Goal: Task Accomplishment & Management: Manage account settings

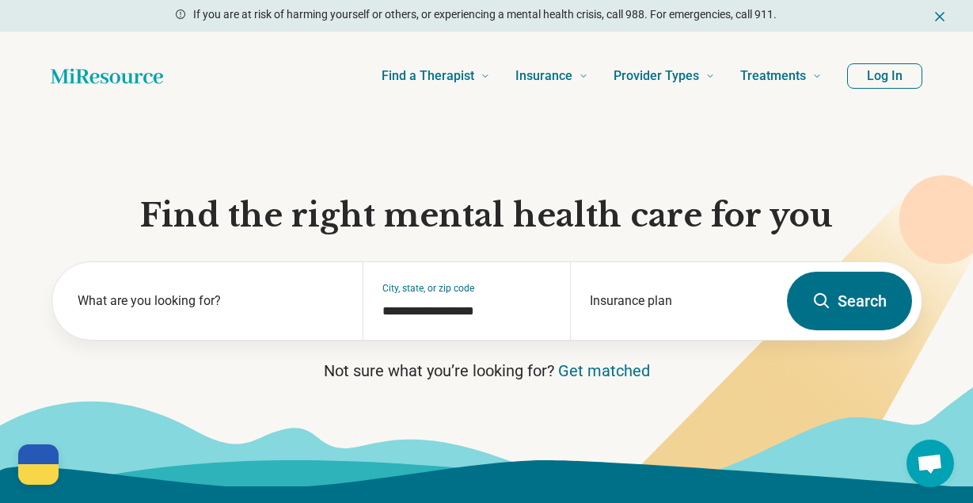
click at [893, 74] on button "Log In" at bounding box center [884, 75] width 75 height 25
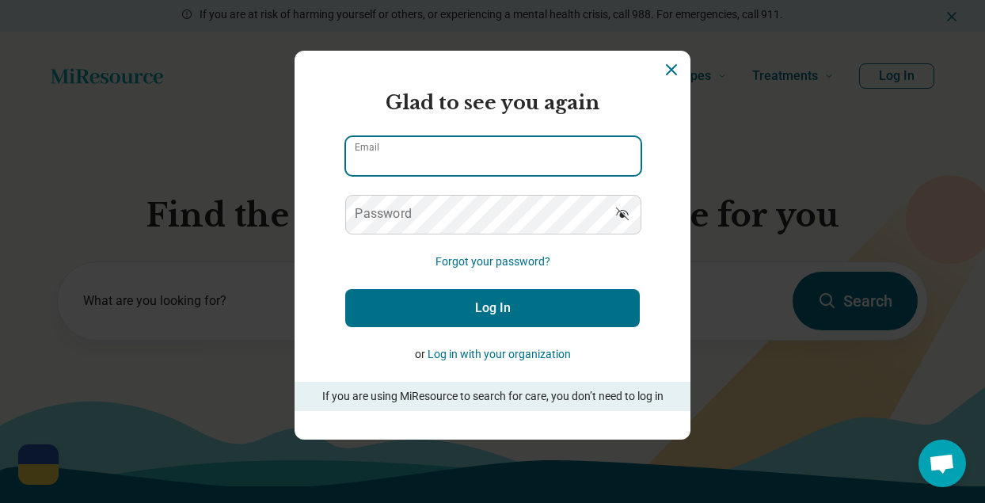
type input "**********"
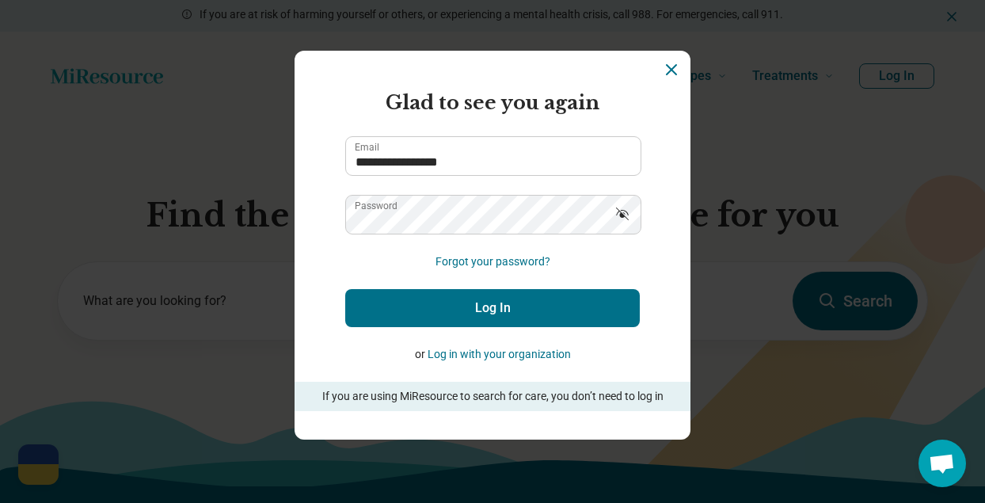
click at [621, 211] on icon "Show password" at bounding box center [623, 214] width 16 height 16
click at [461, 303] on button "Log In" at bounding box center [492, 308] width 295 height 38
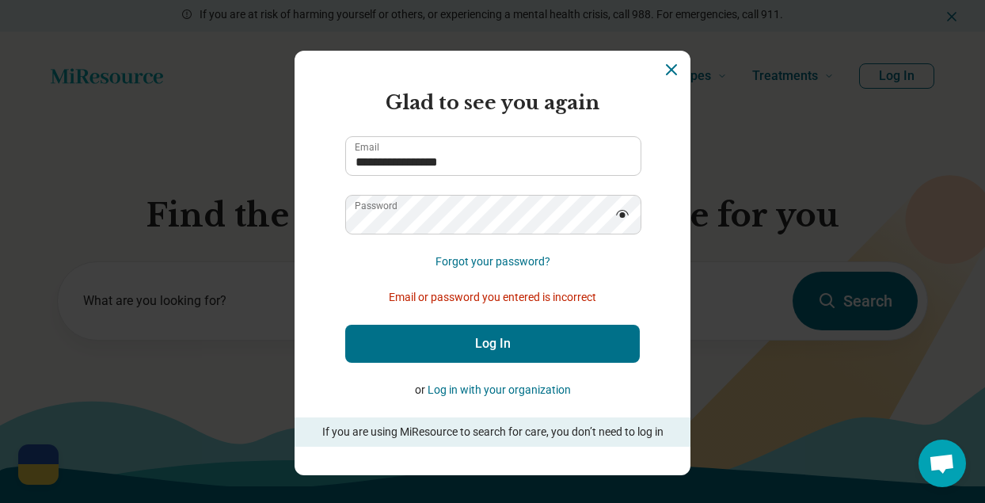
click at [617, 208] on icon "Hide password" at bounding box center [623, 214] width 16 height 16
click at [478, 338] on button "Log In" at bounding box center [492, 344] width 295 height 38
click at [617, 215] on icon "Show password" at bounding box center [622, 213] width 13 height 13
click at [504, 351] on button "Log In" at bounding box center [492, 344] width 295 height 38
click at [668, 67] on icon "Dismiss" at bounding box center [671, 69] width 19 height 19
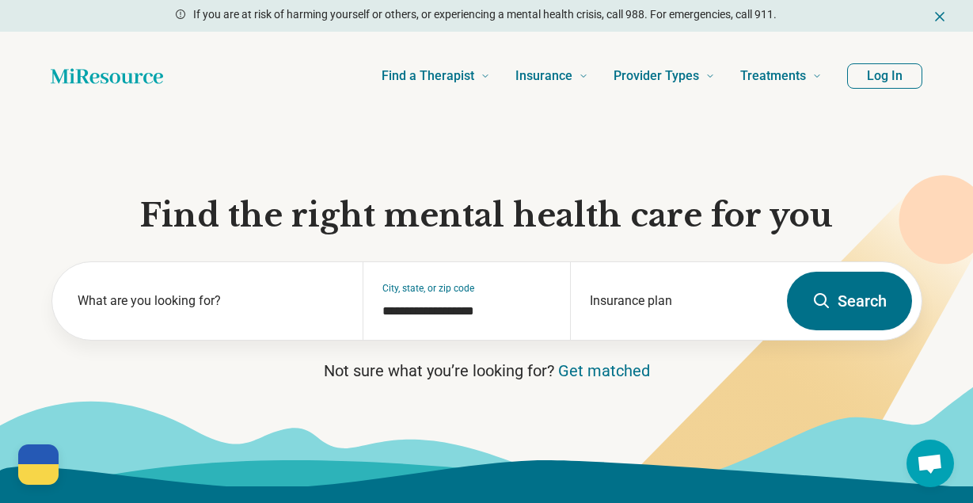
click at [889, 77] on button "Log In" at bounding box center [884, 75] width 75 height 25
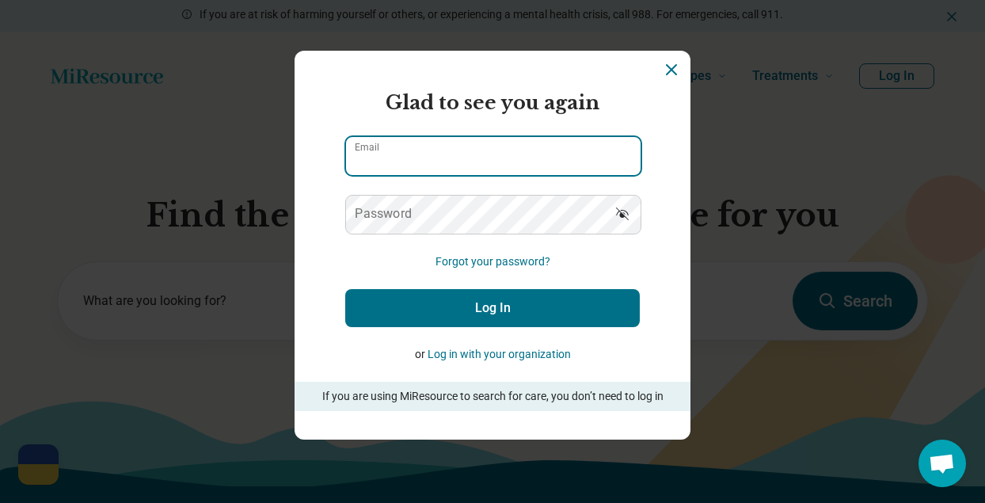
type input "**********"
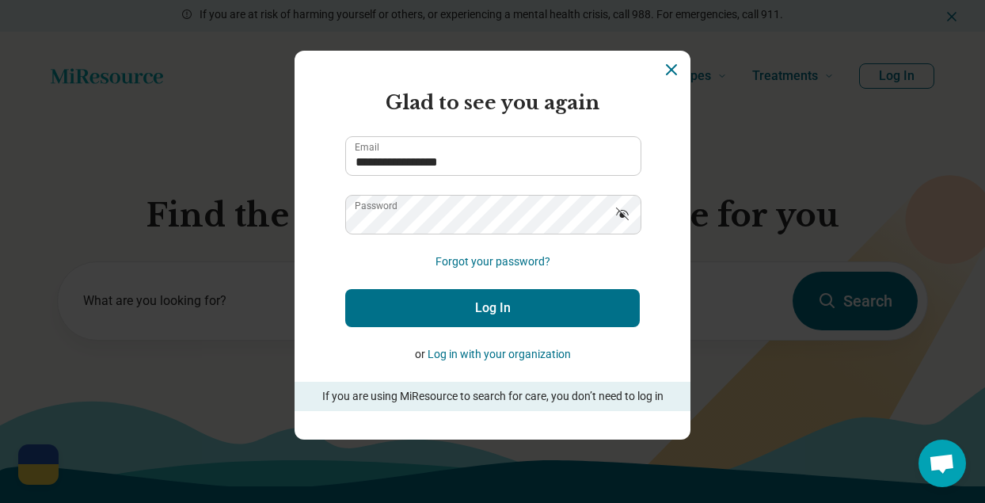
click at [616, 215] on icon "Show password" at bounding box center [622, 213] width 13 height 13
click at [482, 257] on button "Forgot your password?" at bounding box center [493, 261] width 115 height 17
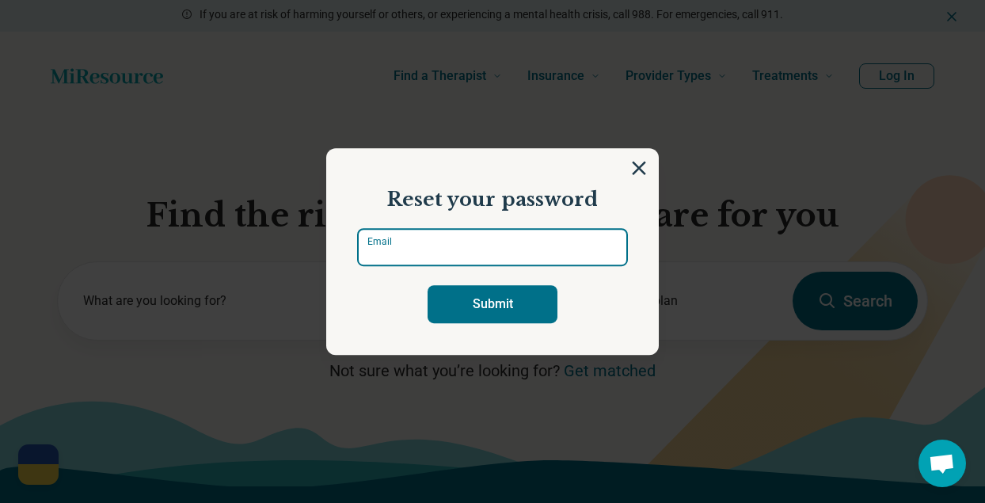
click at [421, 246] on input "Email" at bounding box center [492, 247] width 271 height 38
click at [401, 292] on div "Submit" at bounding box center [492, 304] width 271 height 38
click at [387, 243] on label "Email" at bounding box center [383, 249] width 32 height 19
click at [387, 243] on input "Email" at bounding box center [492, 247] width 271 height 38
type input "**********"
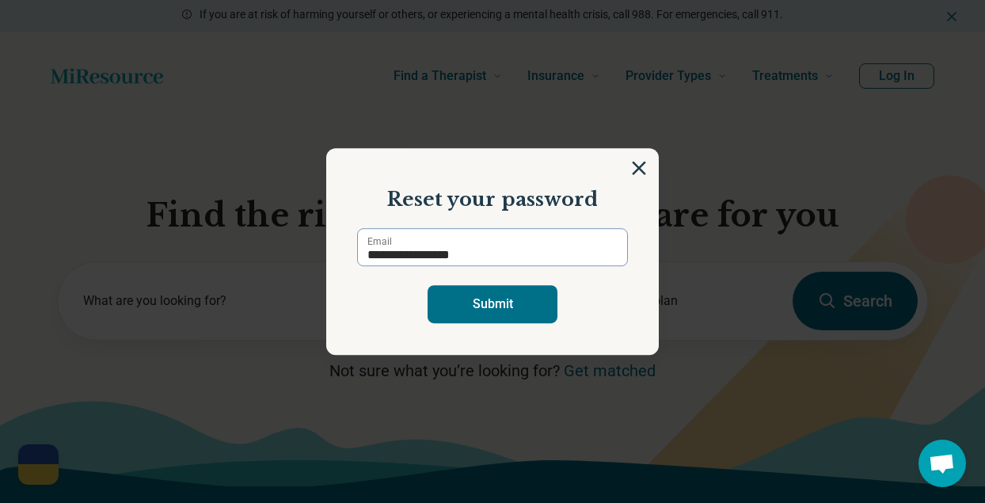
click at [357, 299] on div "Submit" at bounding box center [492, 304] width 271 height 38
click at [499, 302] on button "Submit" at bounding box center [493, 304] width 130 height 38
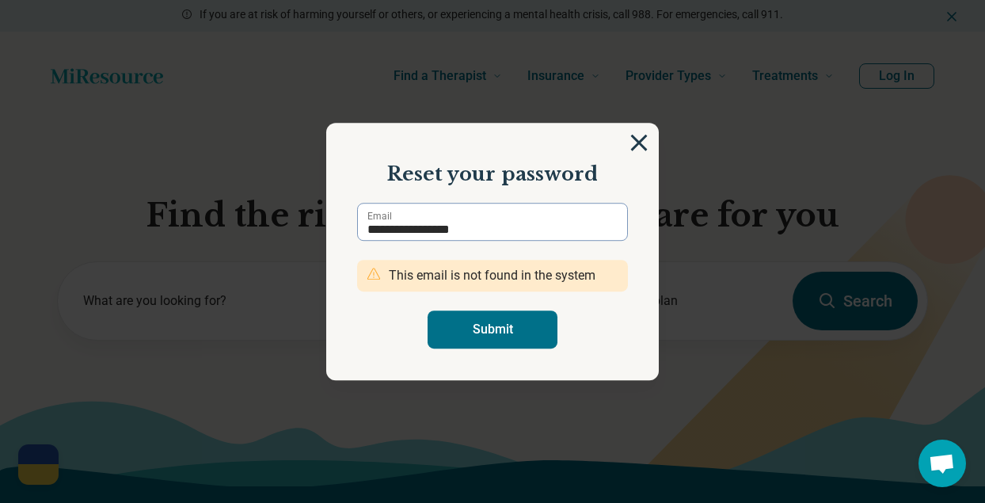
click at [634, 137] on img at bounding box center [638, 142] width 17 height 17
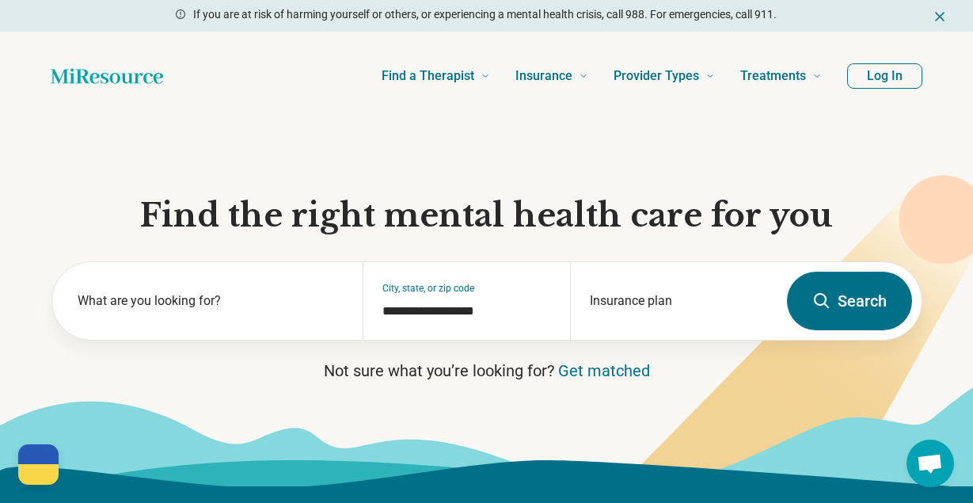
click at [868, 78] on button "Log In" at bounding box center [884, 75] width 75 height 25
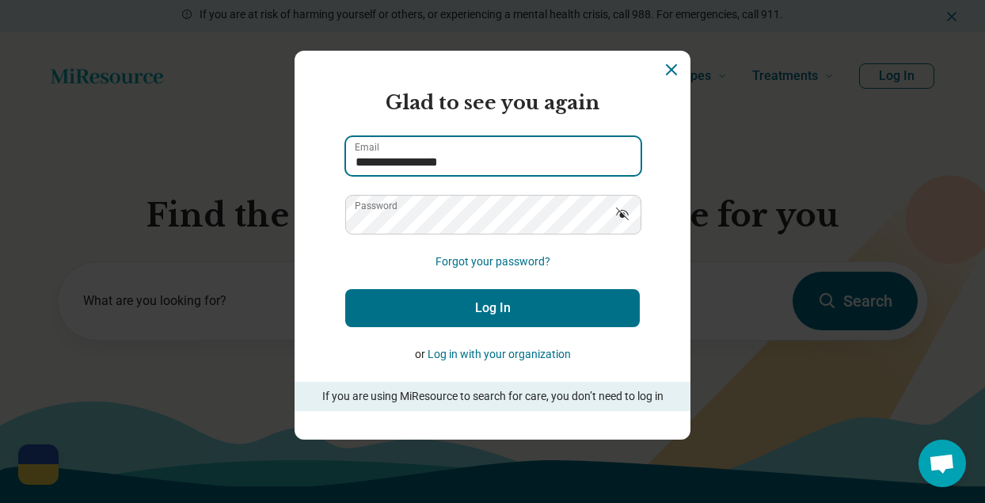
drag, startPoint x: 487, startPoint y: 163, endPoint x: 332, endPoint y: 154, distance: 155.5
click at [332, 154] on section "**********" at bounding box center [493, 245] width 396 height 389
type input "**********"
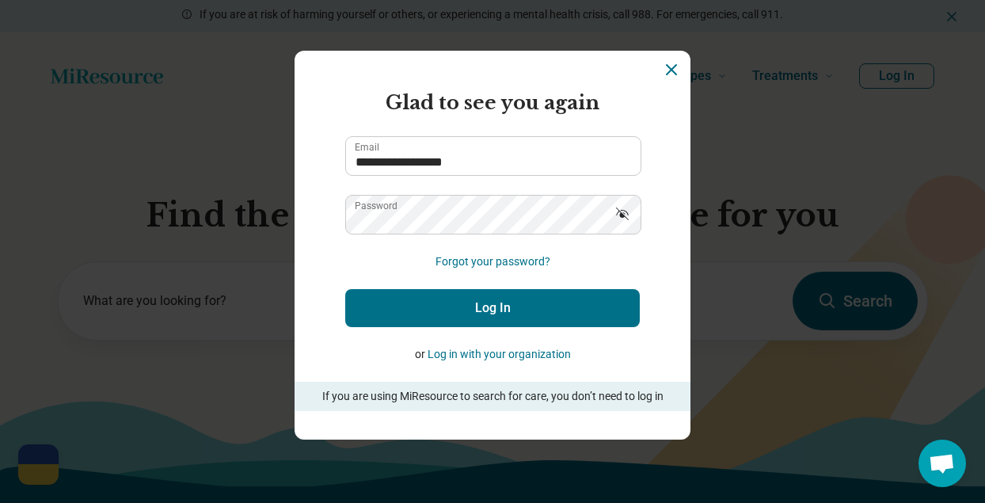
click at [619, 214] on icon "Show password" at bounding box center [623, 214] width 16 height 16
click at [497, 314] on button "Log In" at bounding box center [492, 308] width 295 height 38
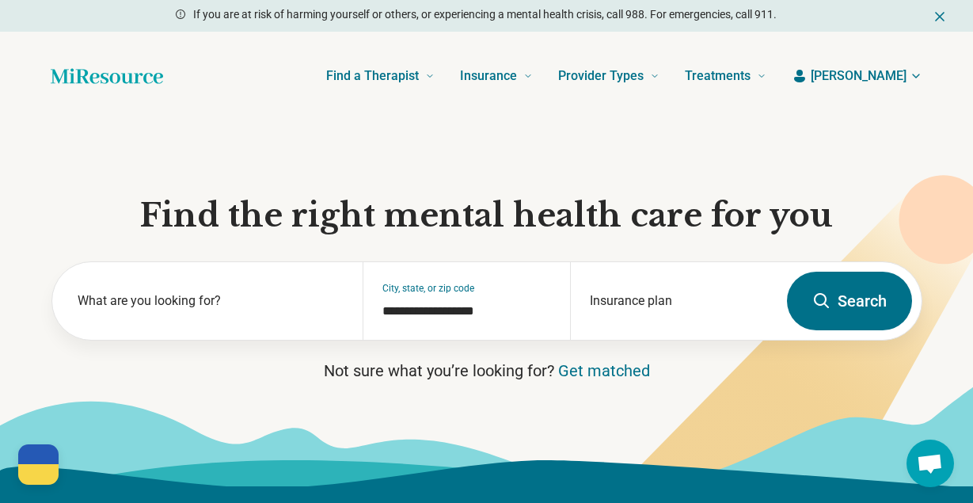
click at [892, 76] on span "[PERSON_NAME]" at bounding box center [859, 76] width 96 height 19
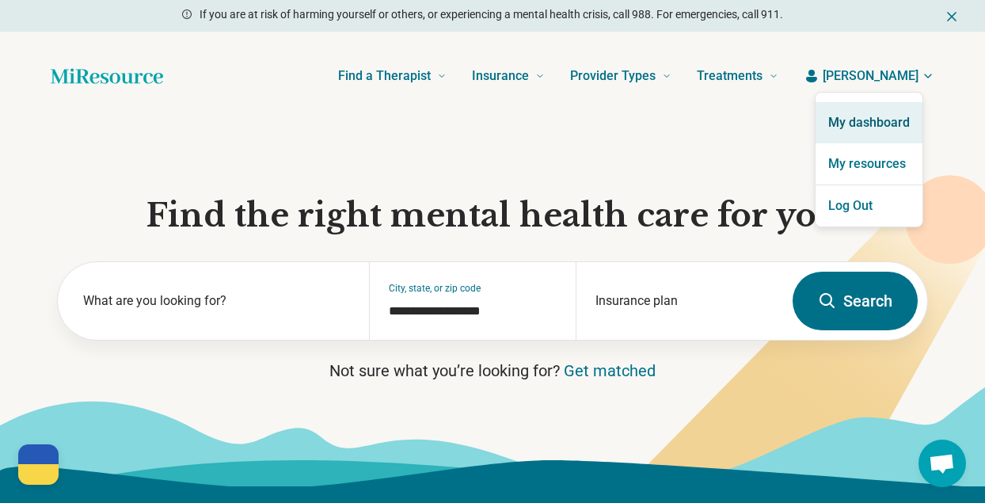
click at [872, 128] on link "My dashboard" at bounding box center [869, 122] width 107 height 41
